Goal: Task Accomplishment & Management: Manage account settings

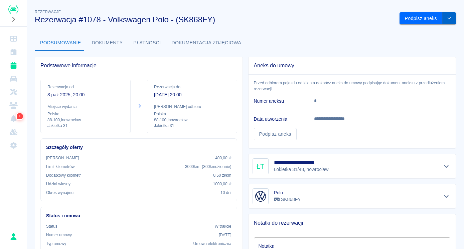
click at [446, 19] on icon "drop-down" at bounding box center [448, 18] width 5 height 4
click at [430, 33] on li "Przedłuż rezerwację" at bounding box center [421, 32] width 52 height 11
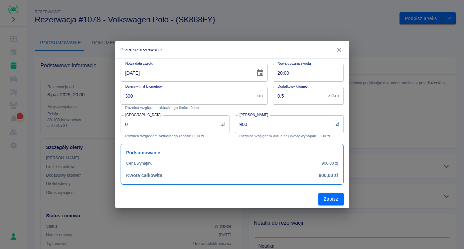
click at [126, 74] on input "[DATE]" at bounding box center [185, 73] width 130 height 18
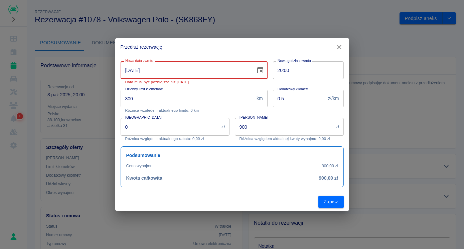
type input "[DATE]"
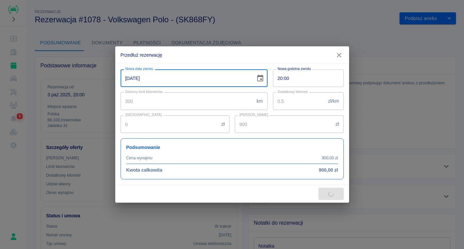
type input "990"
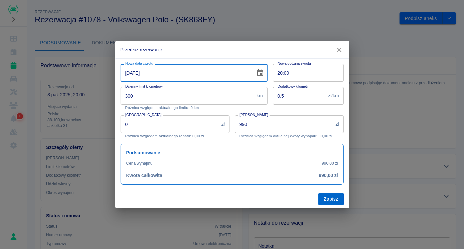
type input "[DATE]"
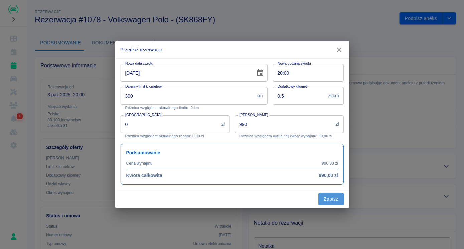
click at [331, 198] on button "Zapisz" at bounding box center [330, 199] width 25 height 12
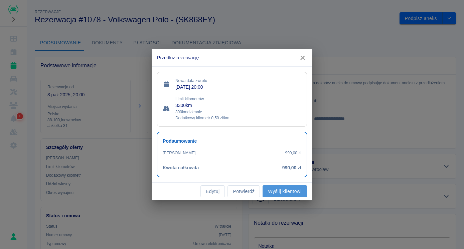
click at [277, 191] on button "Wyślij klientowi" at bounding box center [284, 192] width 44 height 12
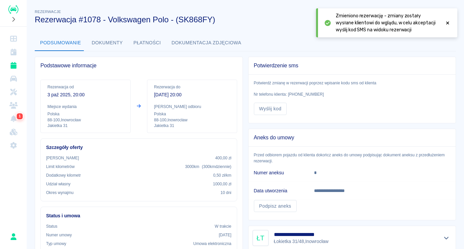
click at [449, 23] on icon at bounding box center [447, 23] width 6 height 5
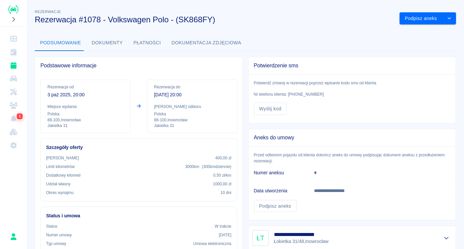
click at [88, 47] on button "Dokumenty" at bounding box center [107, 43] width 42 height 16
